Goal: Task Accomplishment & Management: Complete application form

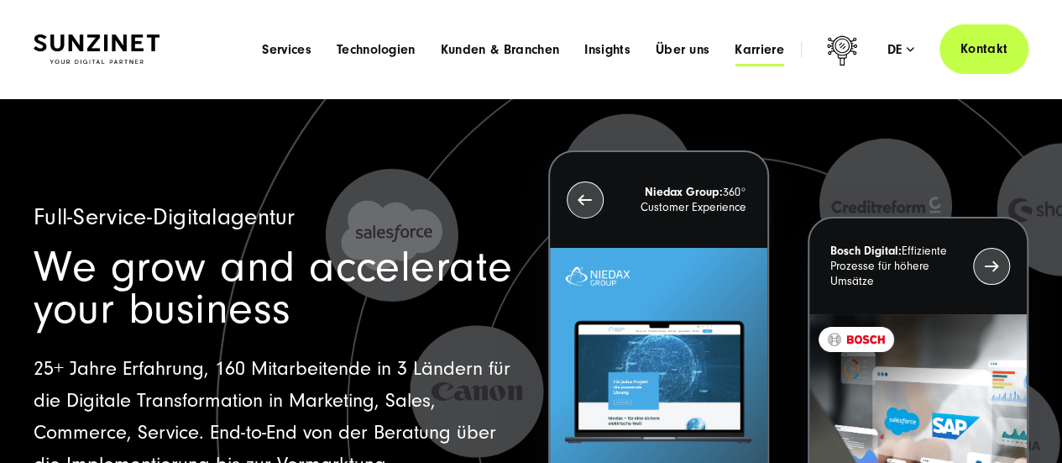
click at [765, 51] on span "Karriere" at bounding box center [760, 49] width 50 height 17
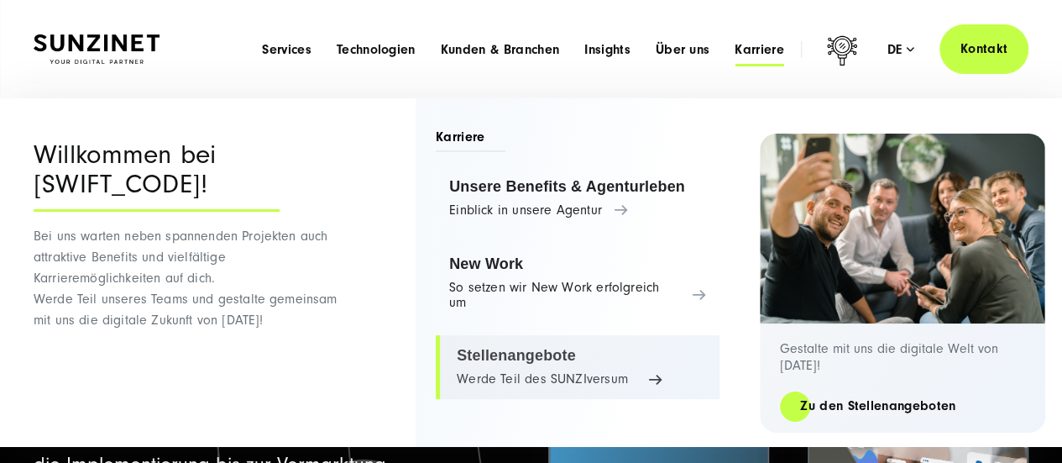
click at [532, 346] on link "Stellenangebote Werde Teil des SUNZIversum" at bounding box center [578, 367] width 284 height 64
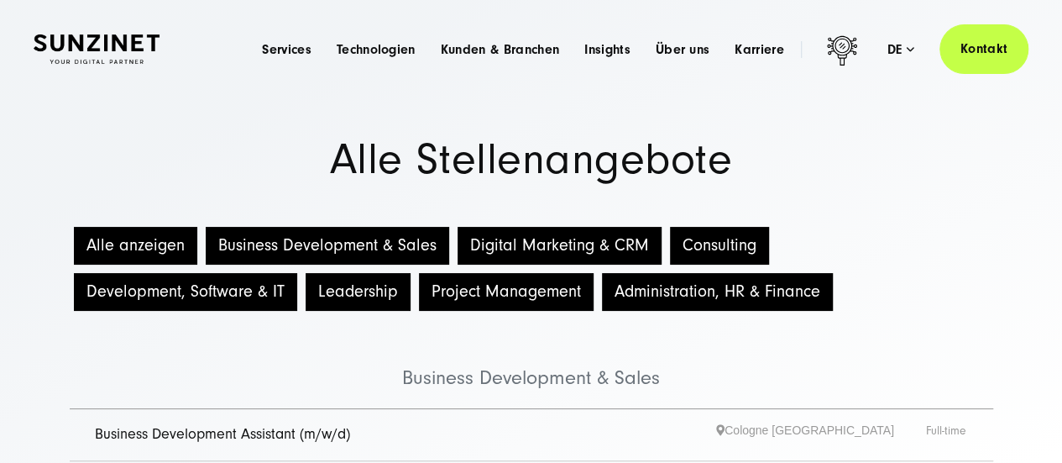
scroll to position [358, 0]
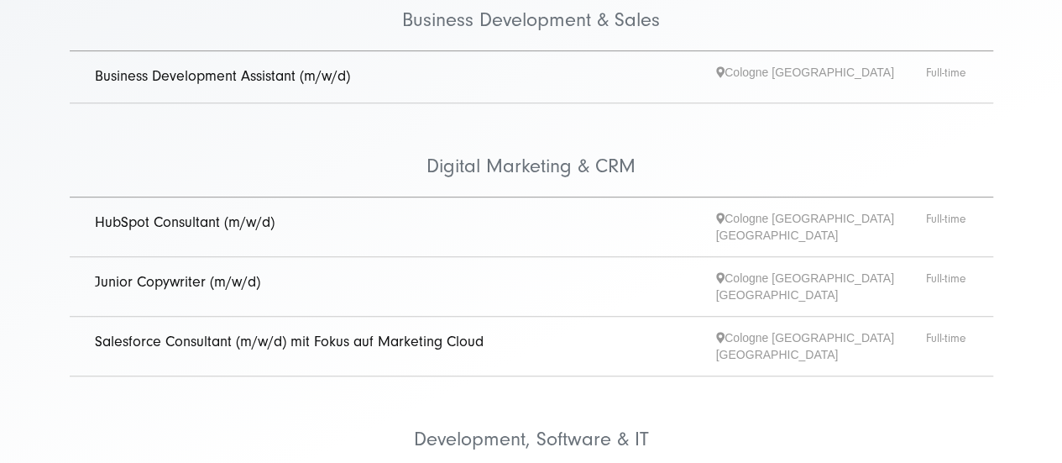
click at [207, 273] on link "Junior Copywriter (m/w/d)" at bounding box center [177, 282] width 165 height 18
